Goal: Transaction & Acquisition: Purchase product/service

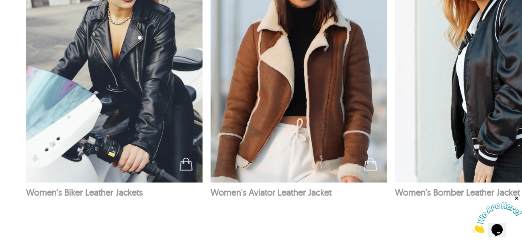
scroll to position [819, 0]
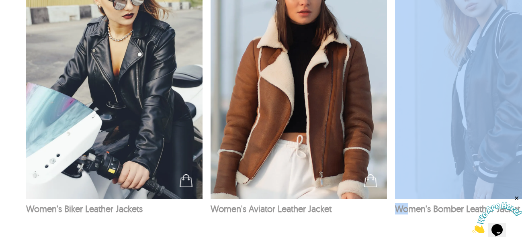
drag, startPoint x: 410, startPoint y: 230, endPoint x: 362, endPoint y: 237, distance: 48.6
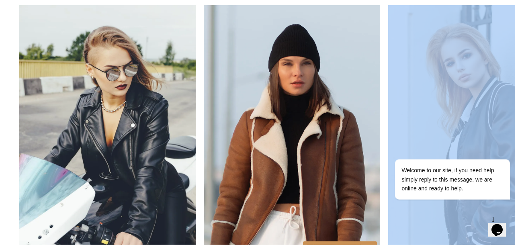
scroll to position [697, 7]
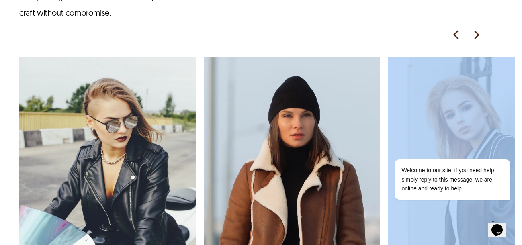
click at [478, 35] on img at bounding box center [476, 35] width 12 height 12
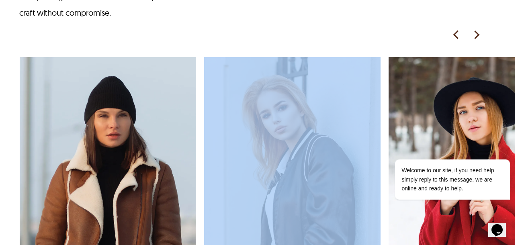
scroll to position [0, 184]
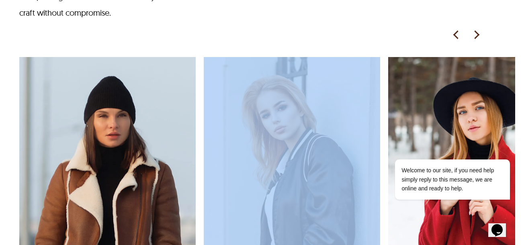
click at [478, 35] on img at bounding box center [476, 35] width 12 height 12
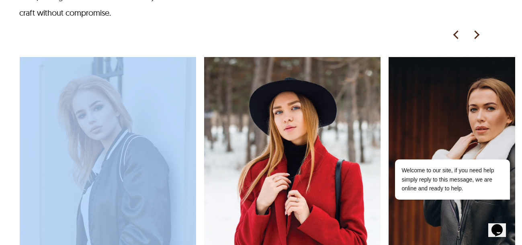
scroll to position [0, 369]
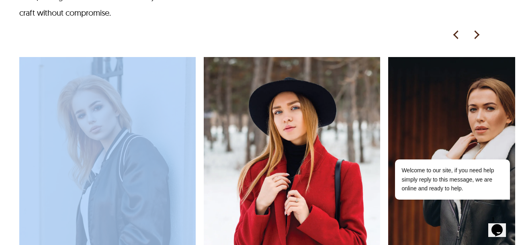
click at [478, 35] on img at bounding box center [476, 35] width 12 height 12
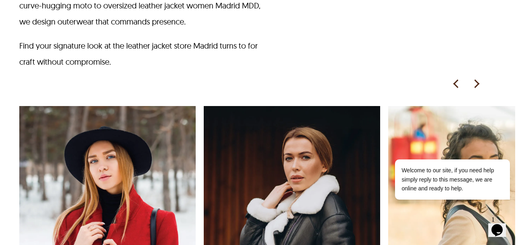
scroll to position [617, 7]
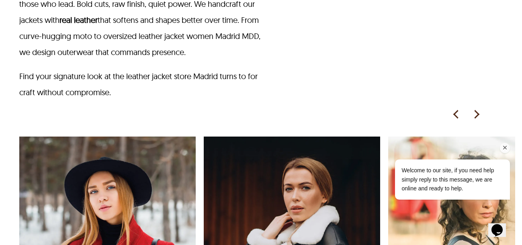
click at [478, 116] on div "Welcome to our site, if you need help simply reply to this message, we are onli…" at bounding box center [441, 159] width 145 height 95
click at [478, 115] on div "Welcome to our site, if you need help simply reply to this message, we are onli…" at bounding box center [441, 159] width 145 height 95
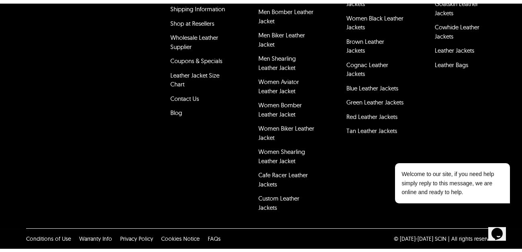
scroll to position [397, 0]
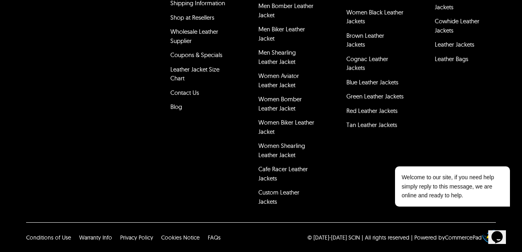
select select "********"
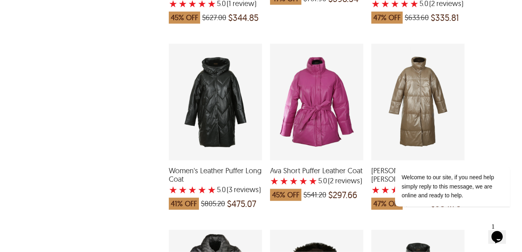
scroll to position [443, 0]
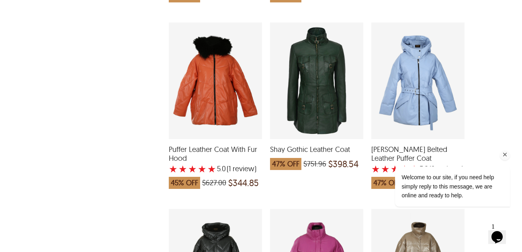
click at [504, 155] on icon "Chat attention grabber" at bounding box center [504, 154] width 7 height 7
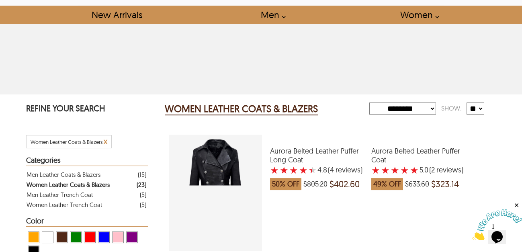
scroll to position [41, 0]
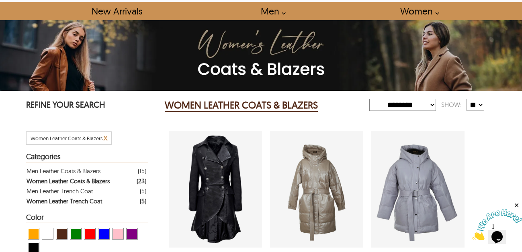
click at [59, 203] on div "Women Leather Trench Coat" at bounding box center [65, 201] width 76 height 10
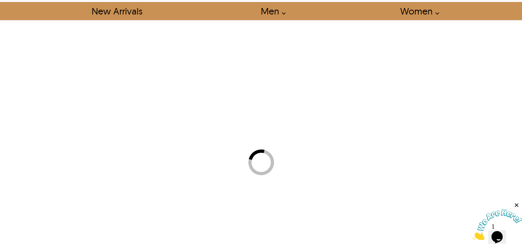
click at [59, 203] on div at bounding box center [261, 162] width 522 height 252
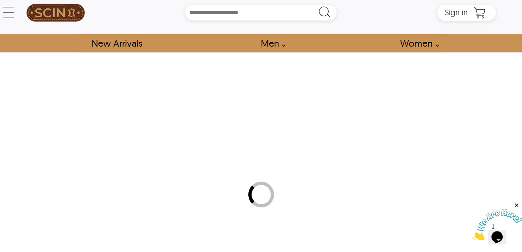
select select "********"
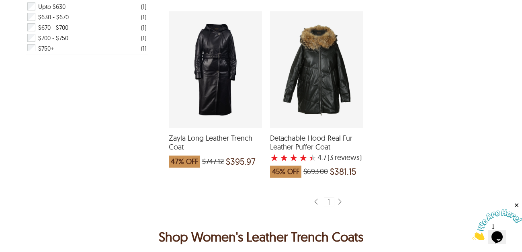
scroll to position [419, 0]
